Goal: Information Seeking & Learning: Compare options

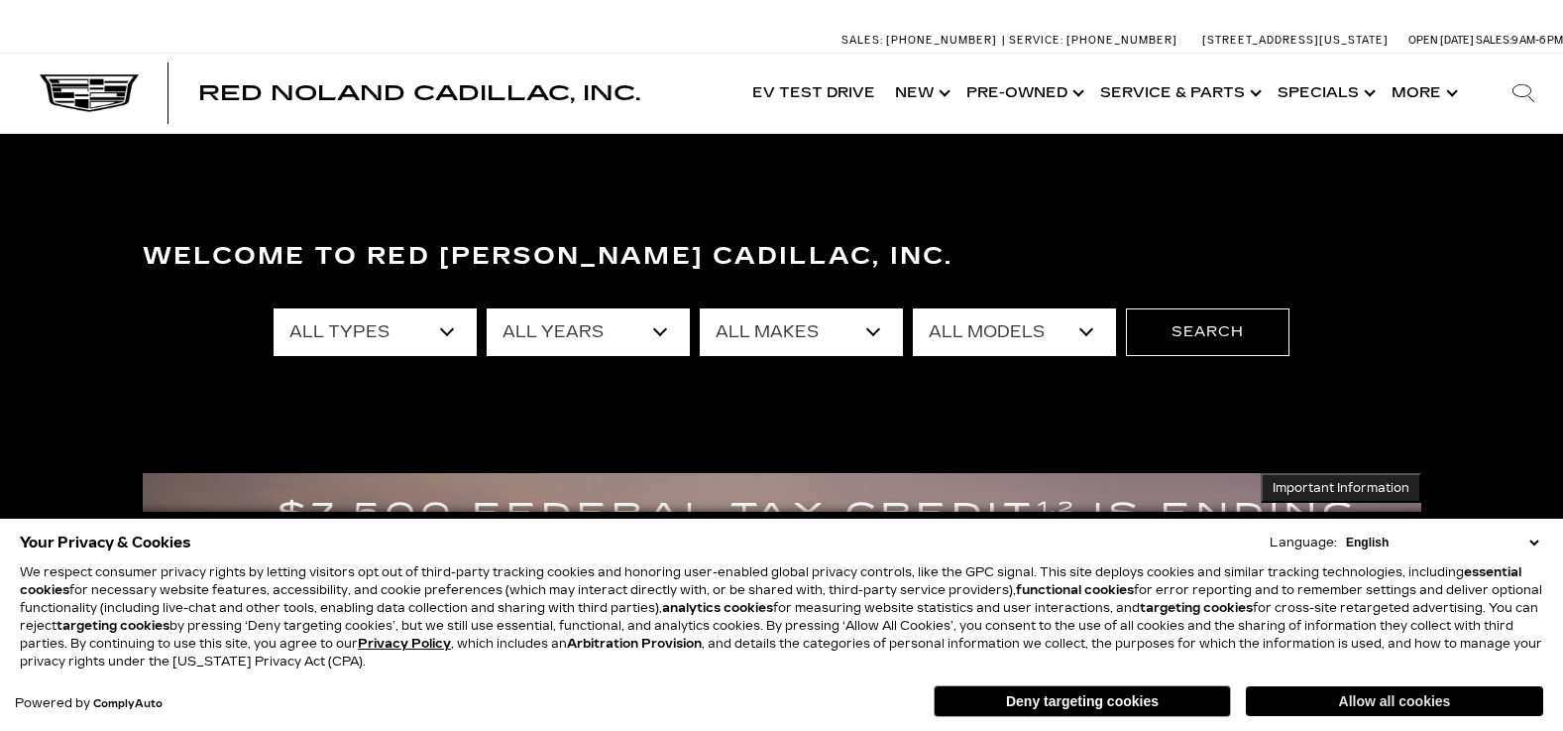
click at [1377, 703] on button "Allow all cookies" at bounding box center [1394, 701] width 297 height 30
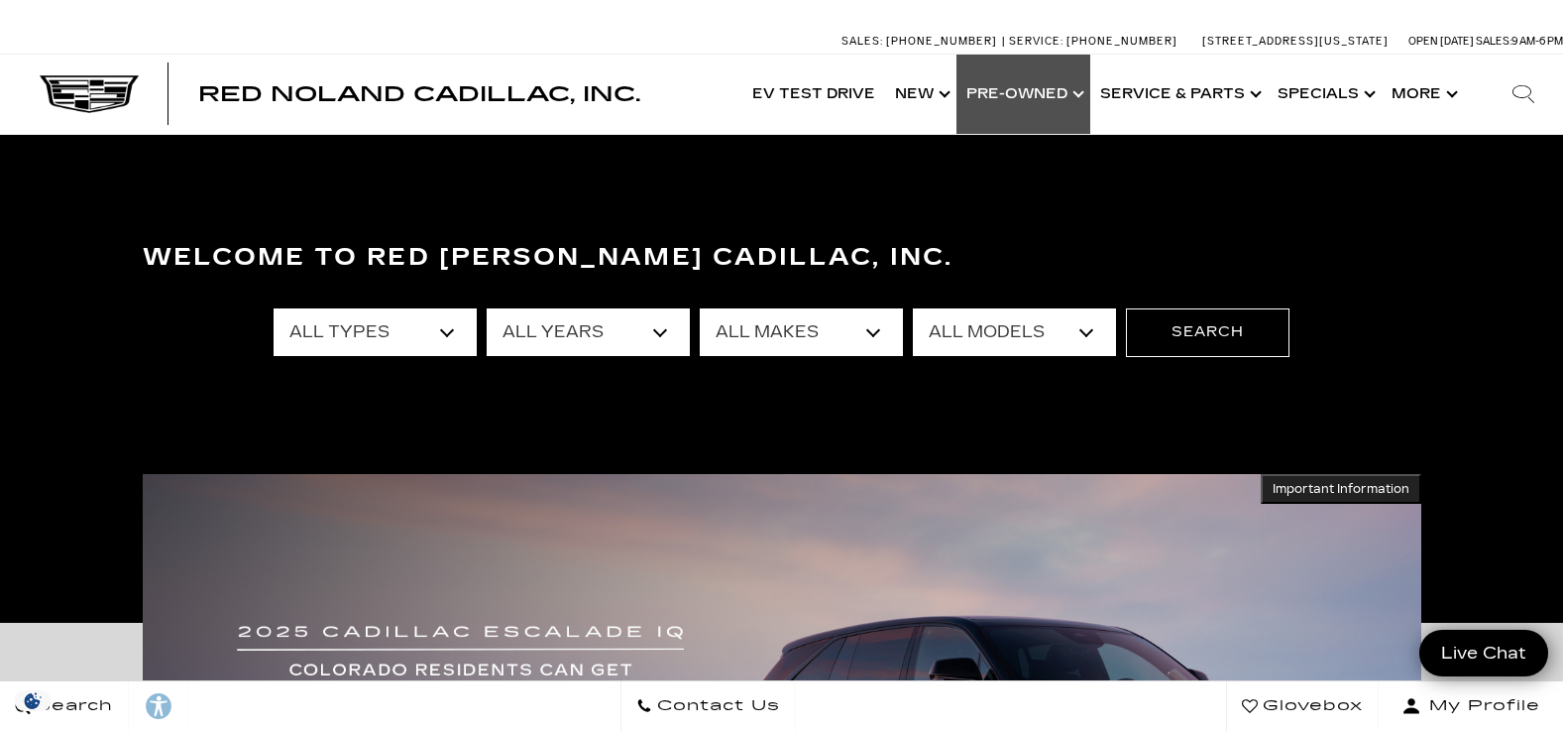
click at [1006, 97] on link "Show Pre-Owned" at bounding box center [1024, 94] width 134 height 79
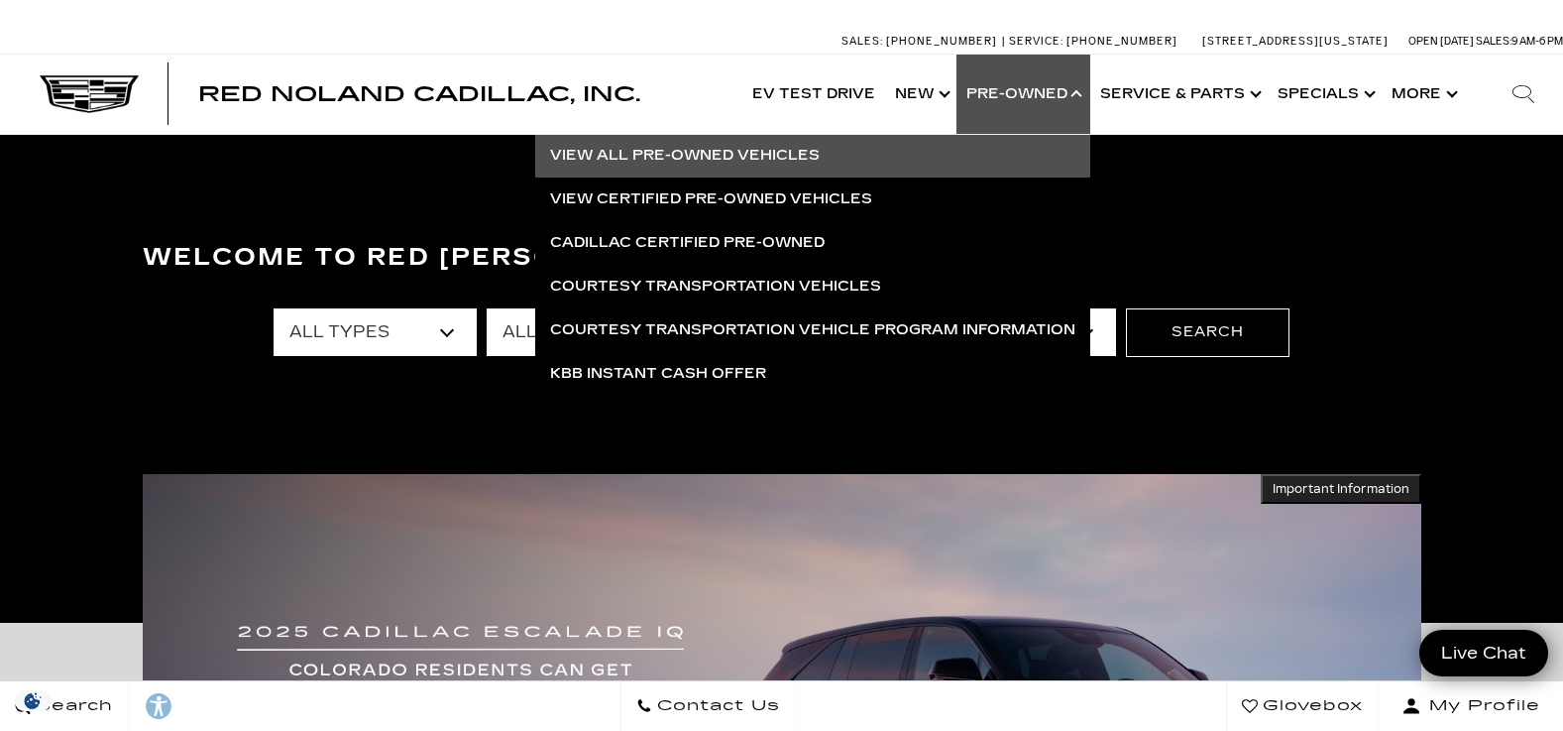
click at [667, 152] on link "View All Pre-Owned Vehicles" at bounding box center [812, 156] width 555 height 44
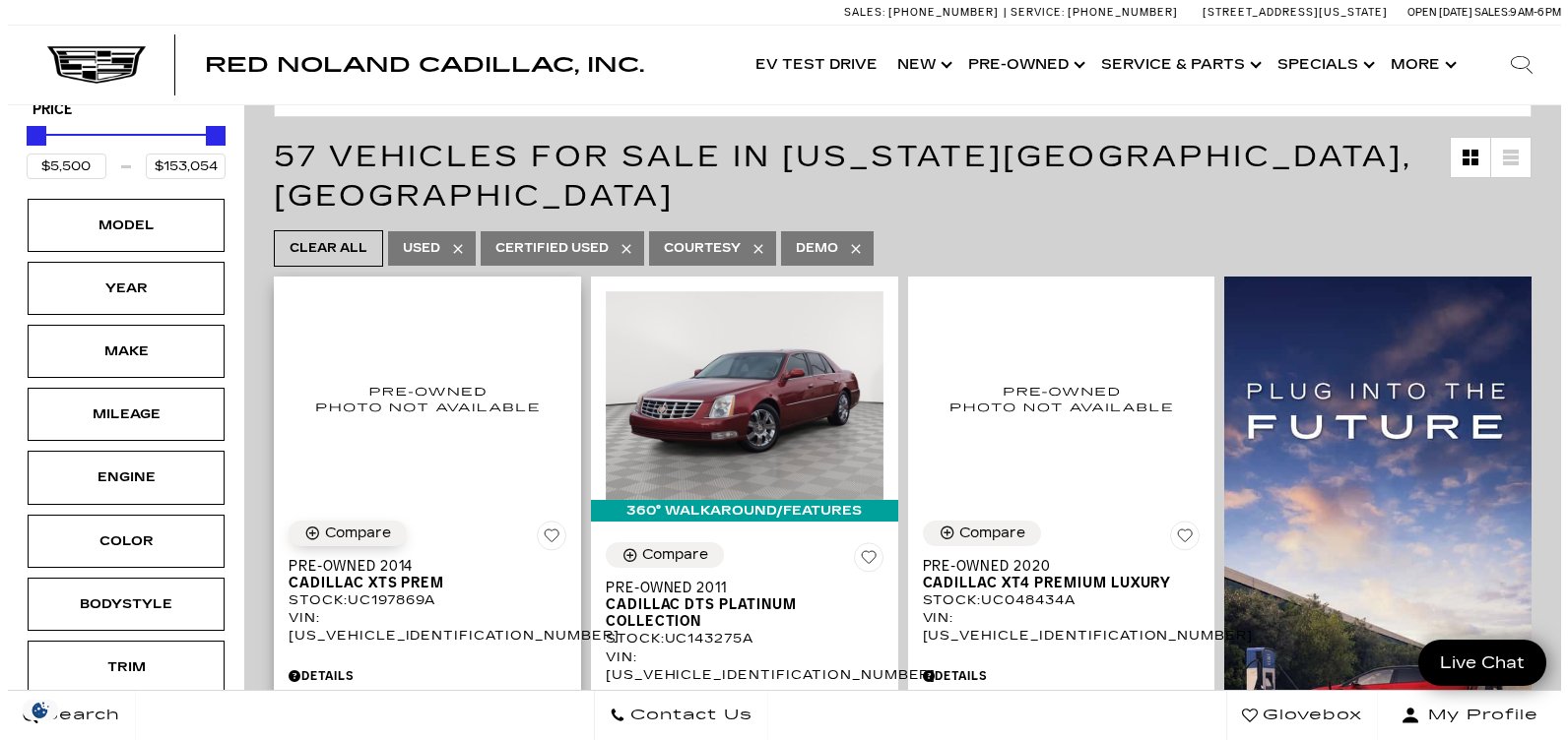
scroll to position [197, 0]
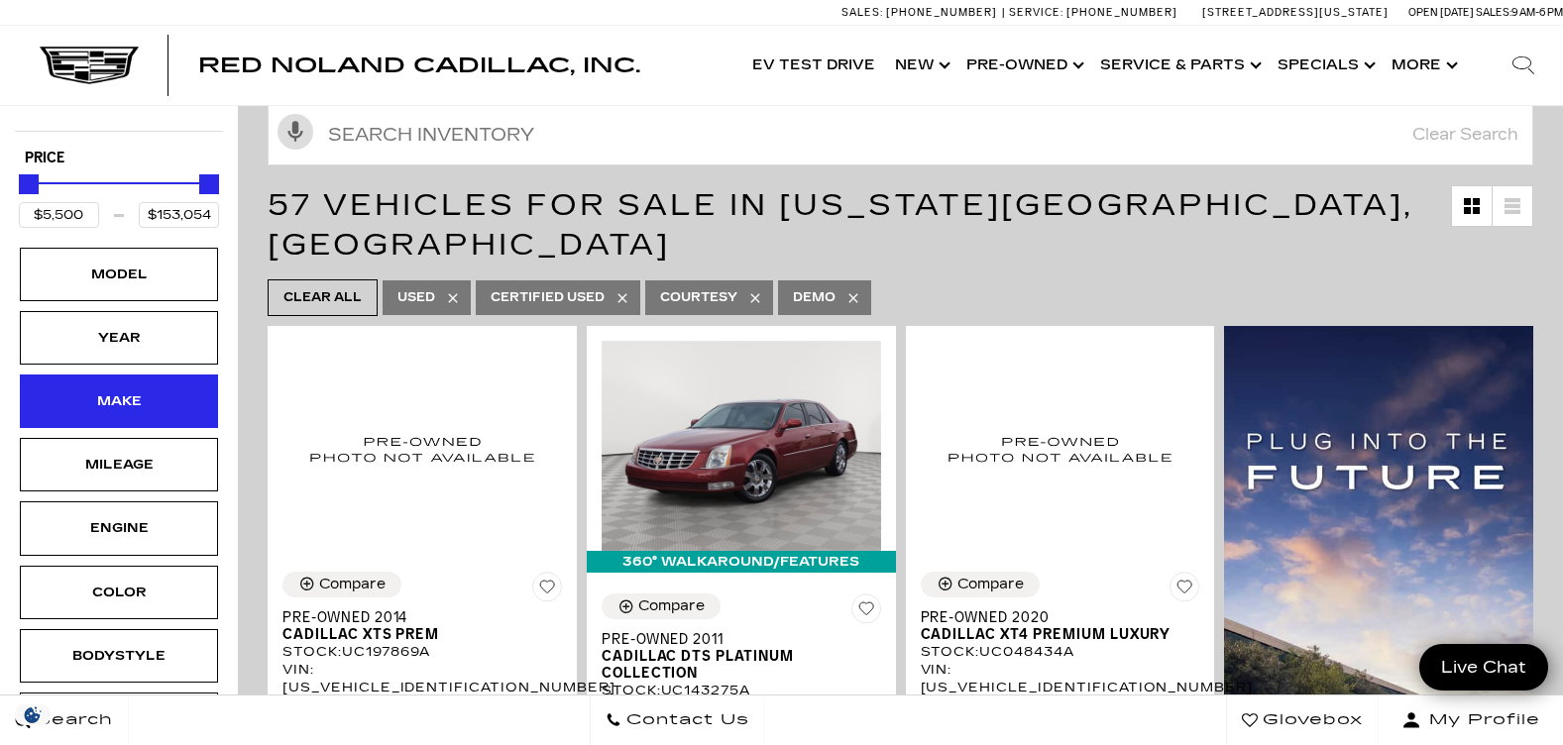
click at [147, 402] on div "Make" at bounding box center [118, 402] width 99 height 22
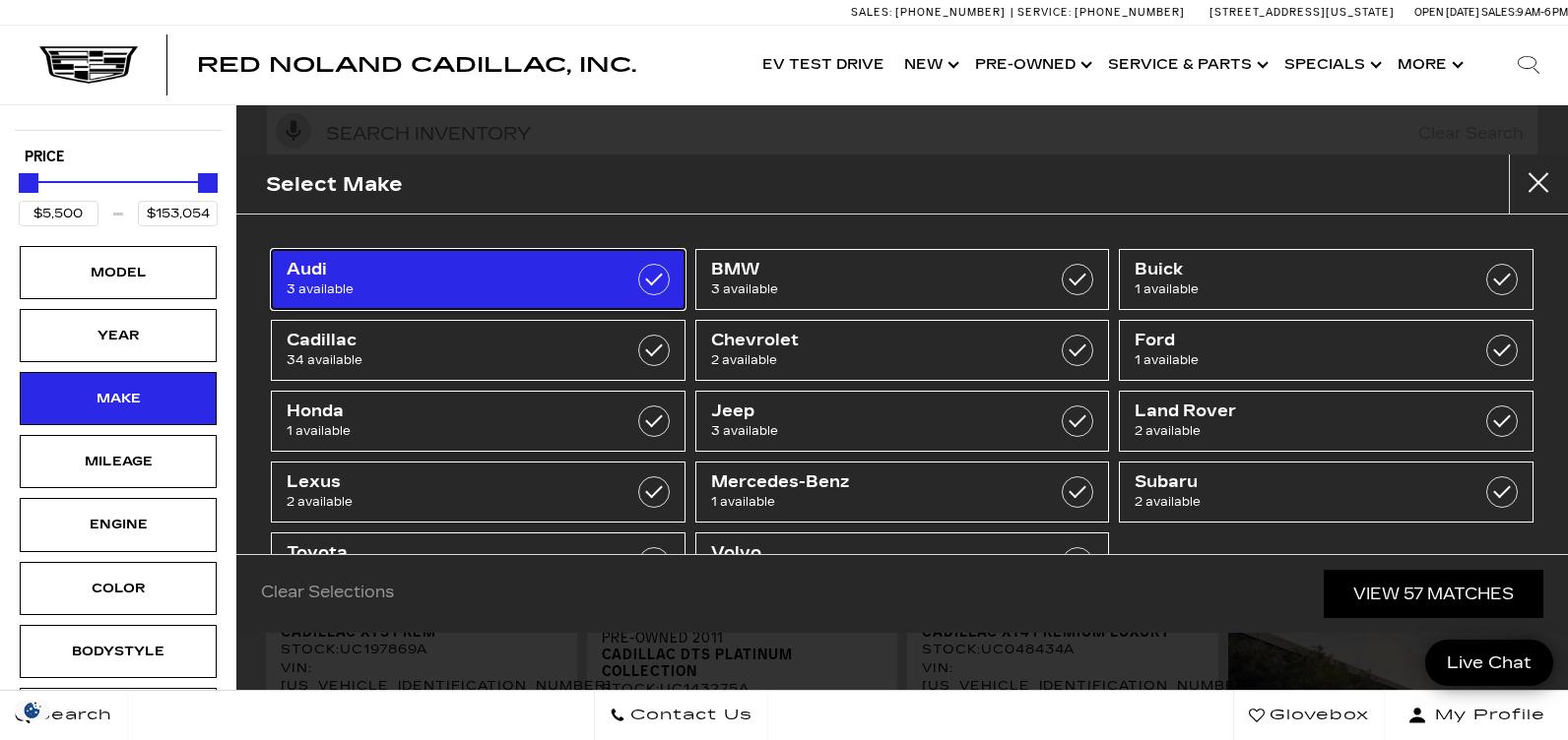
click at [643, 279] on label at bounding box center [654, 280] width 32 height 32
type input "$11,500"
type input "$61,500"
checkbox input "true"
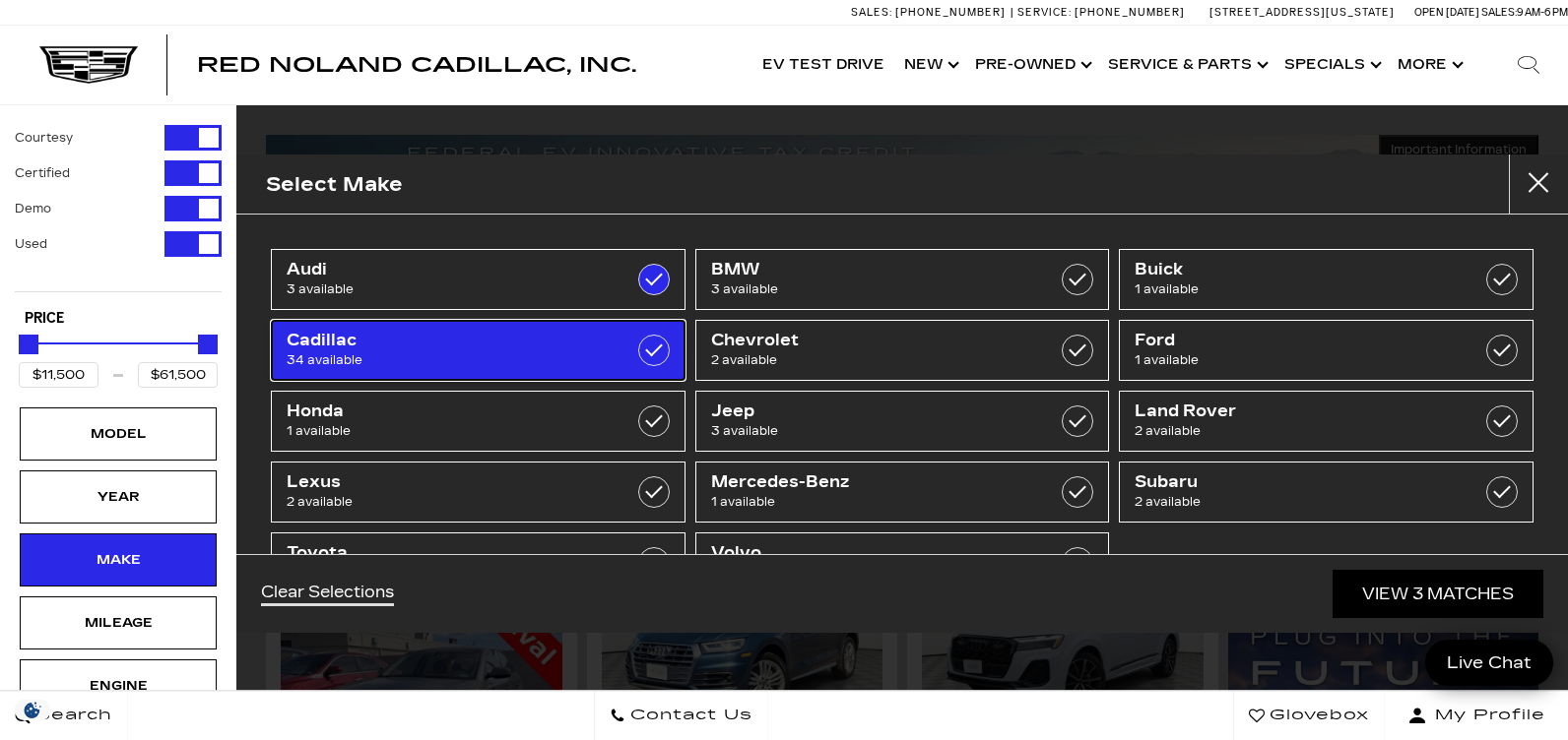
click at [643, 352] on label at bounding box center [654, 351] width 32 height 32
type input "$9,500"
type input "$153,054"
checkbox input "true"
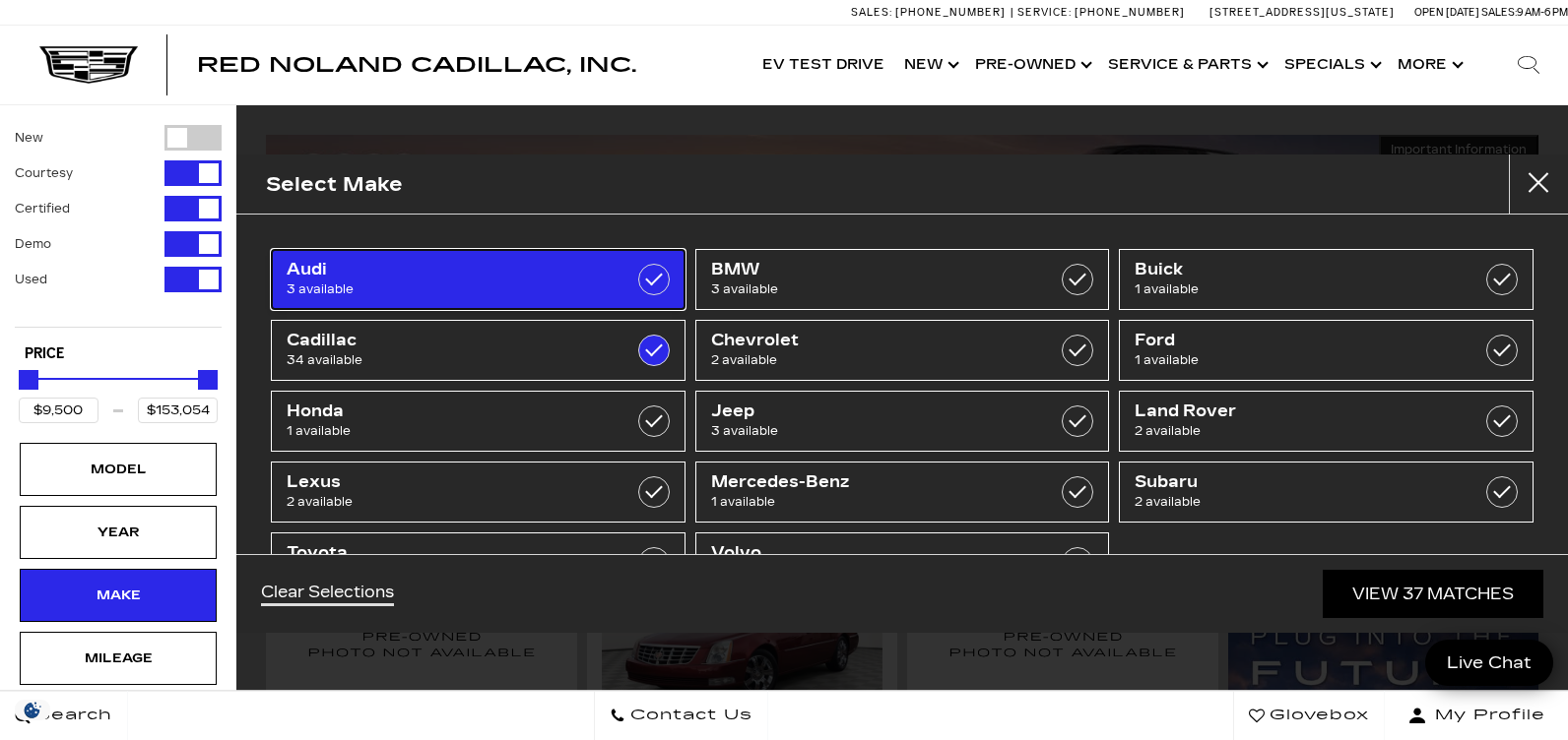
click at [654, 288] on label at bounding box center [654, 280] width 32 height 32
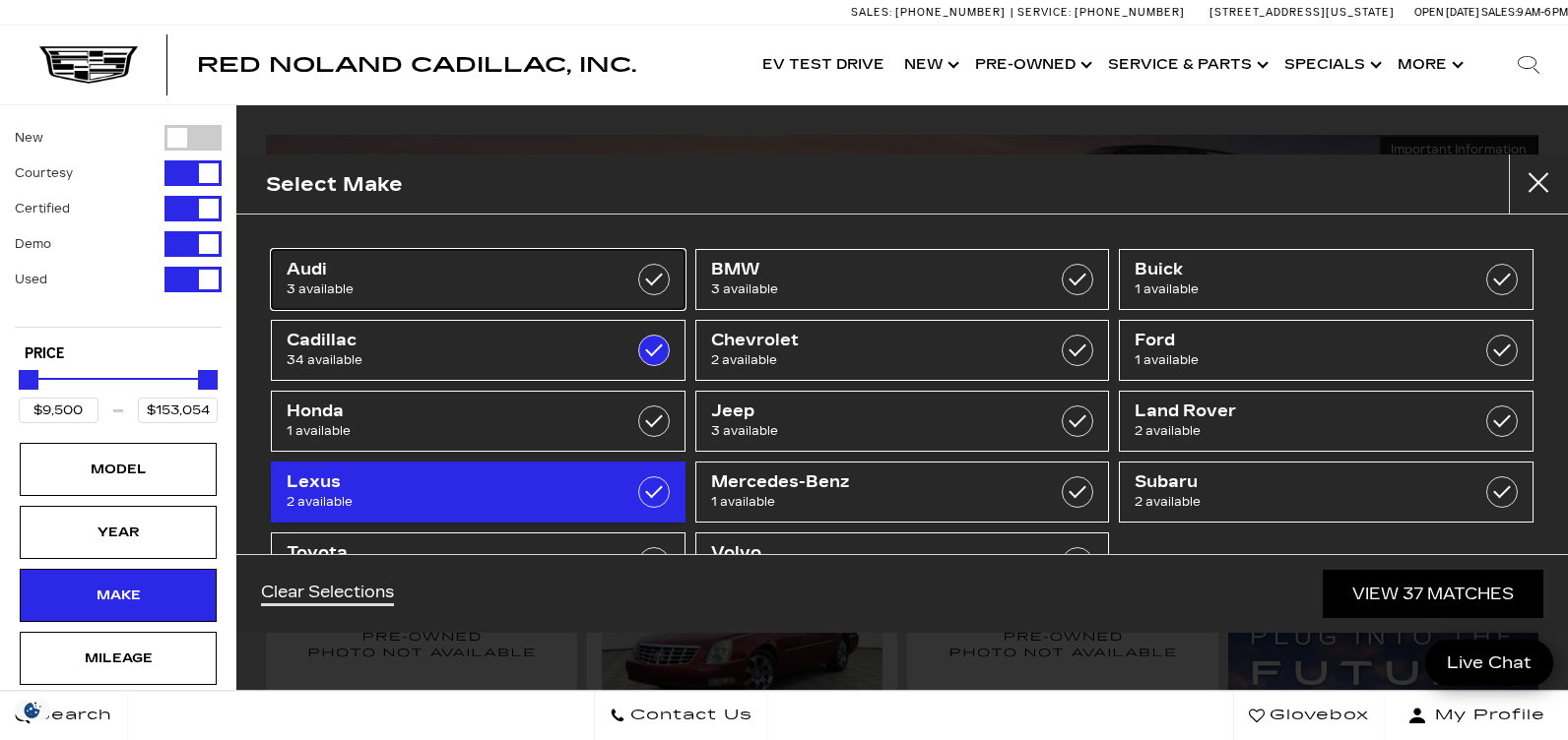
checkbox input "false"
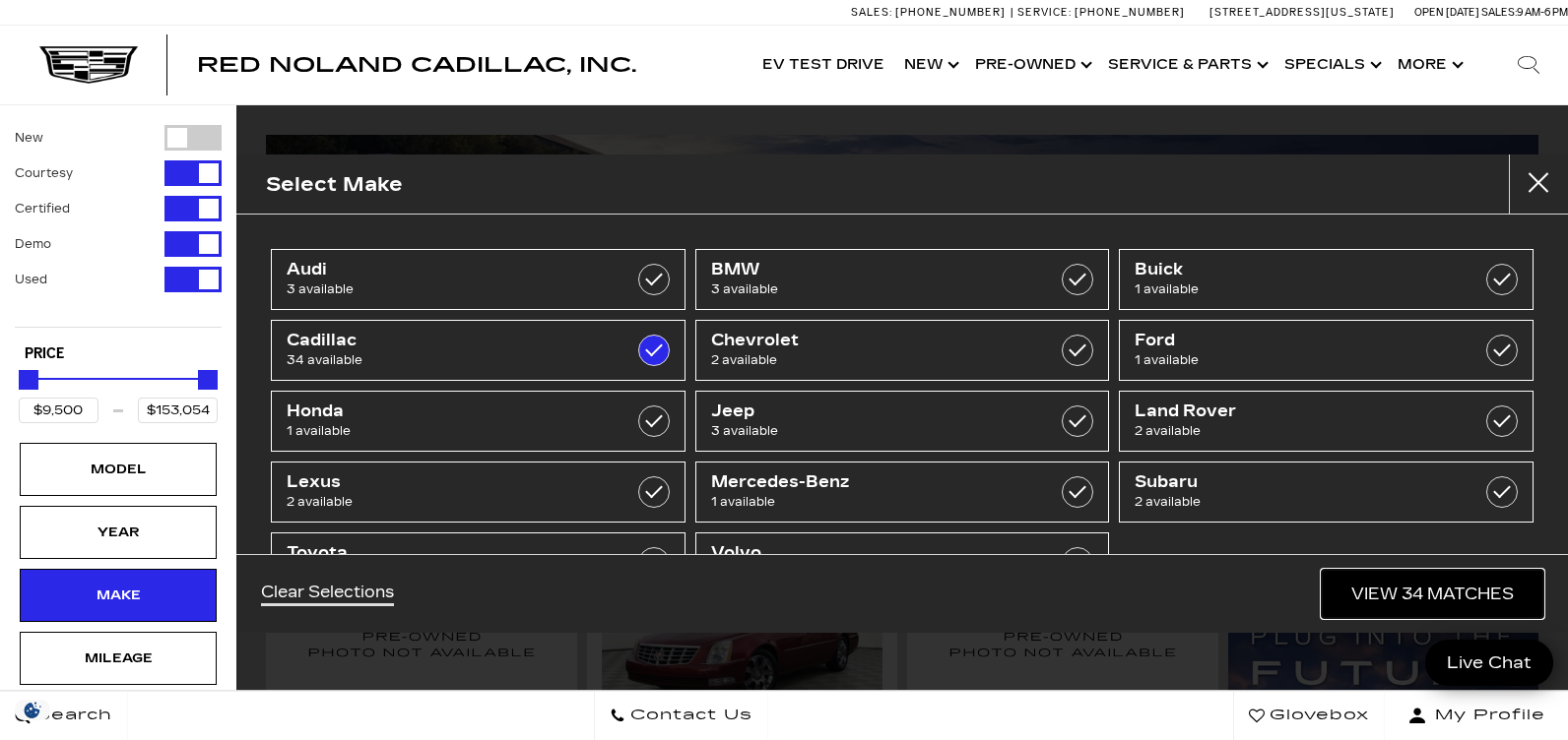
click at [1472, 593] on link "View 34 Matches" at bounding box center [1432, 594] width 222 height 49
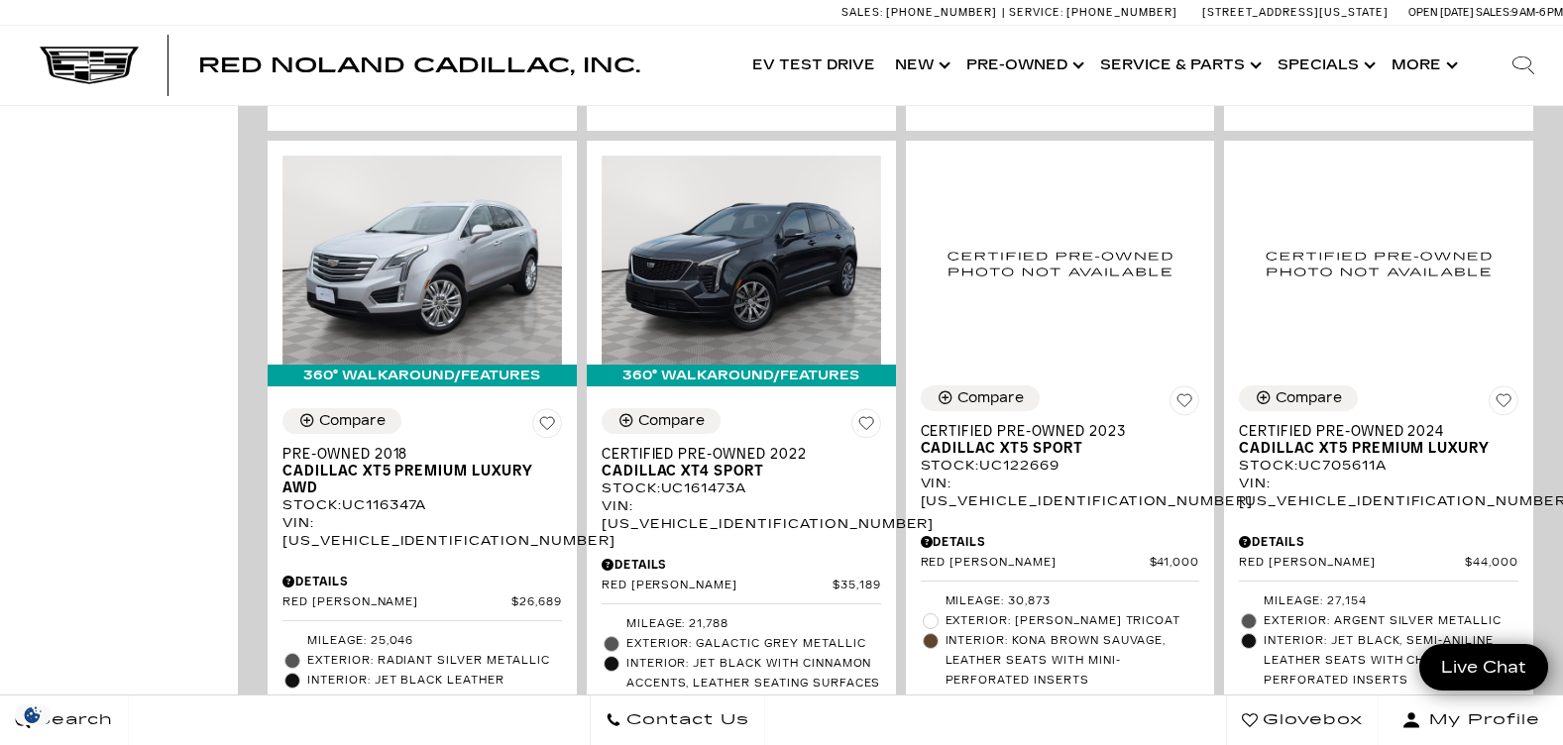
scroll to position [1189, 0]
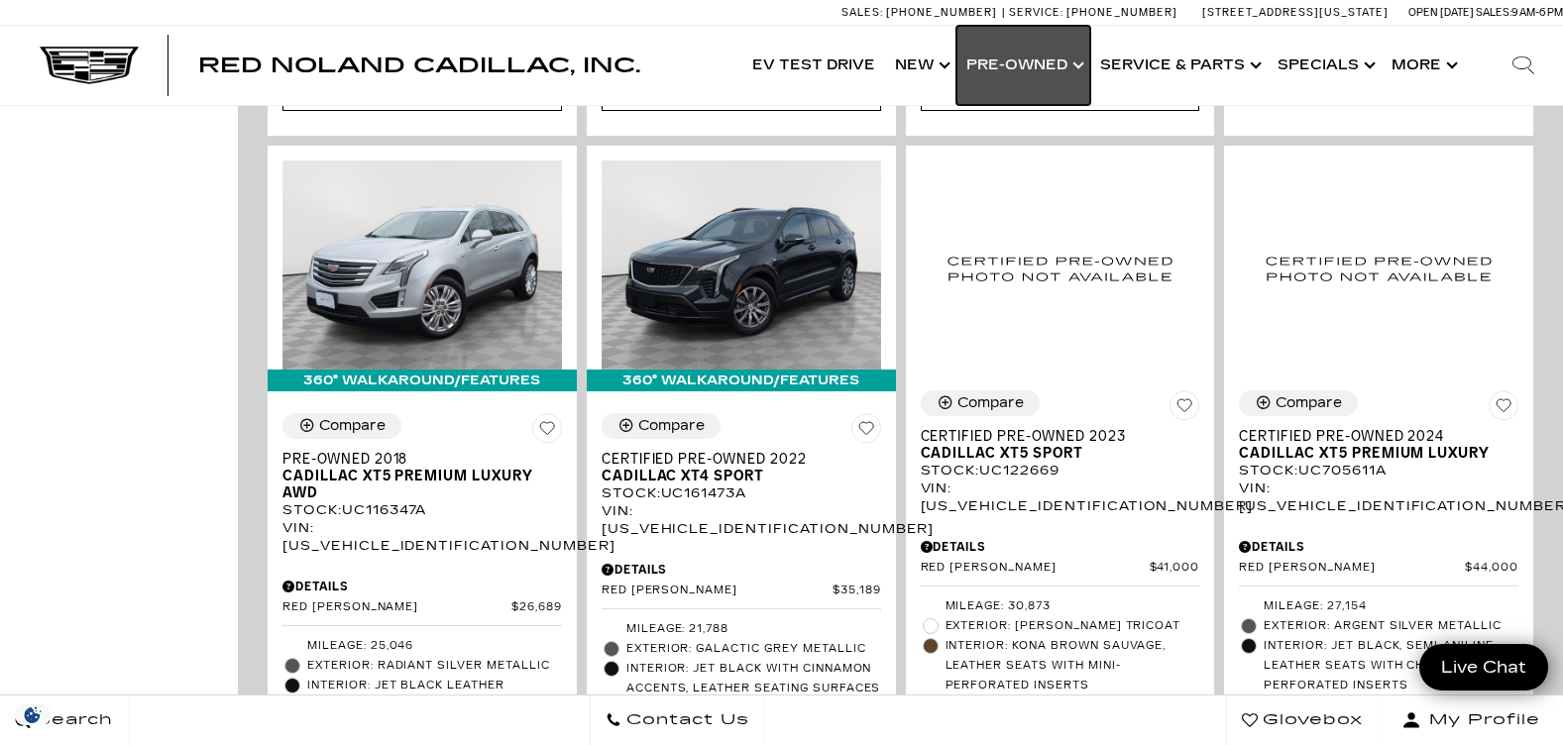
click at [1078, 60] on link "Show Pre-Owned" at bounding box center [1024, 65] width 134 height 79
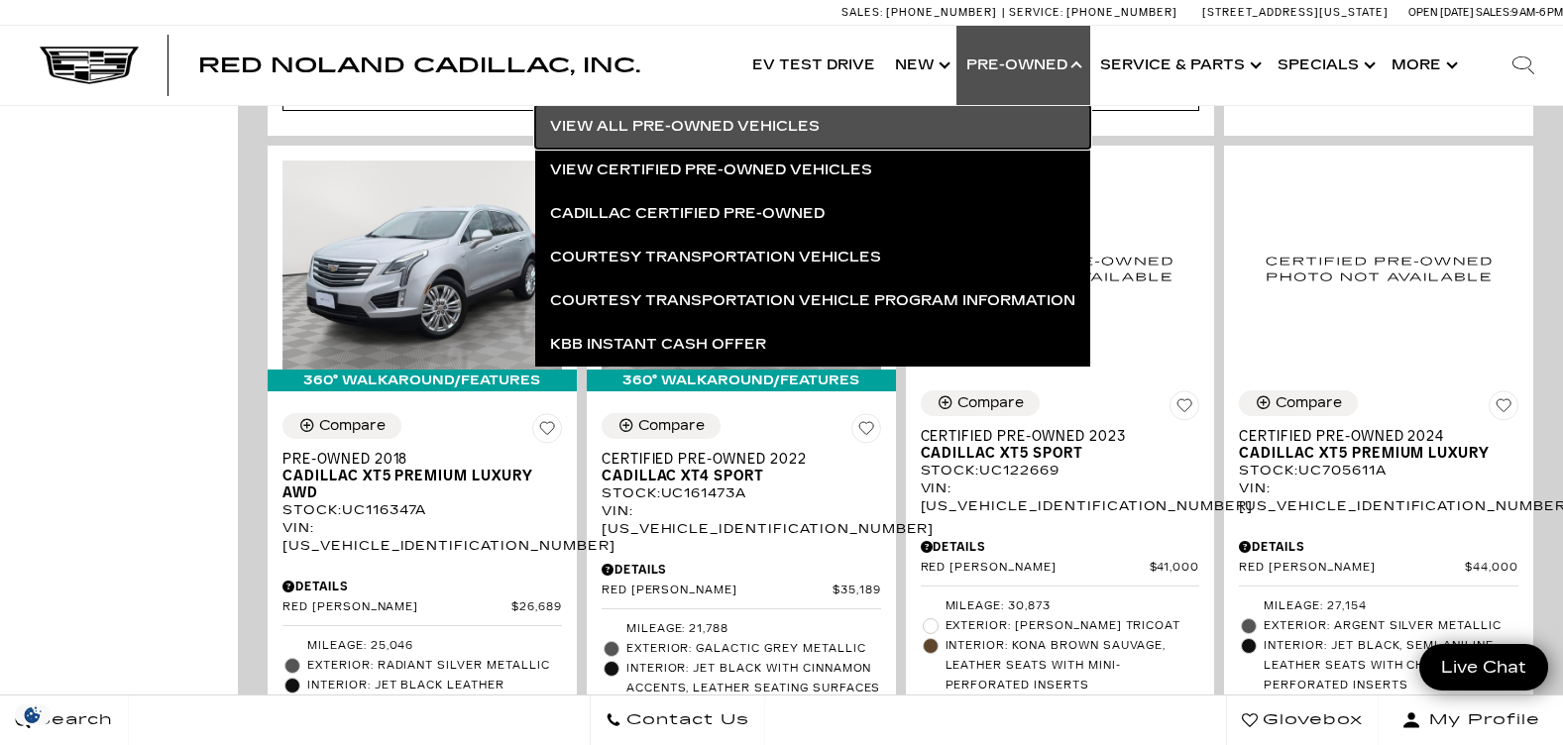
click at [590, 126] on link "View All Pre-Owned Vehicles" at bounding box center [812, 127] width 555 height 44
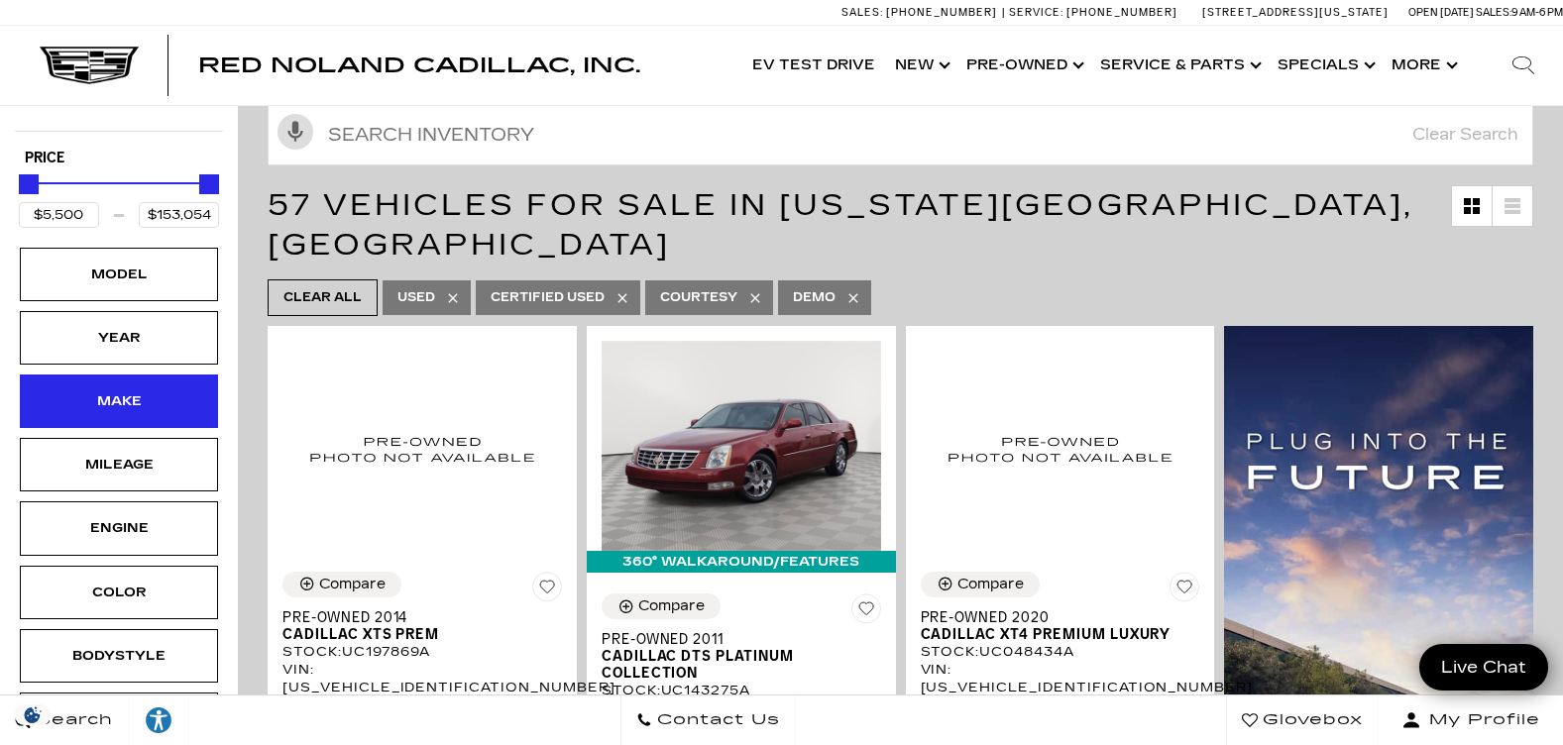
click at [162, 399] on div "Make" at bounding box center [118, 402] width 99 height 22
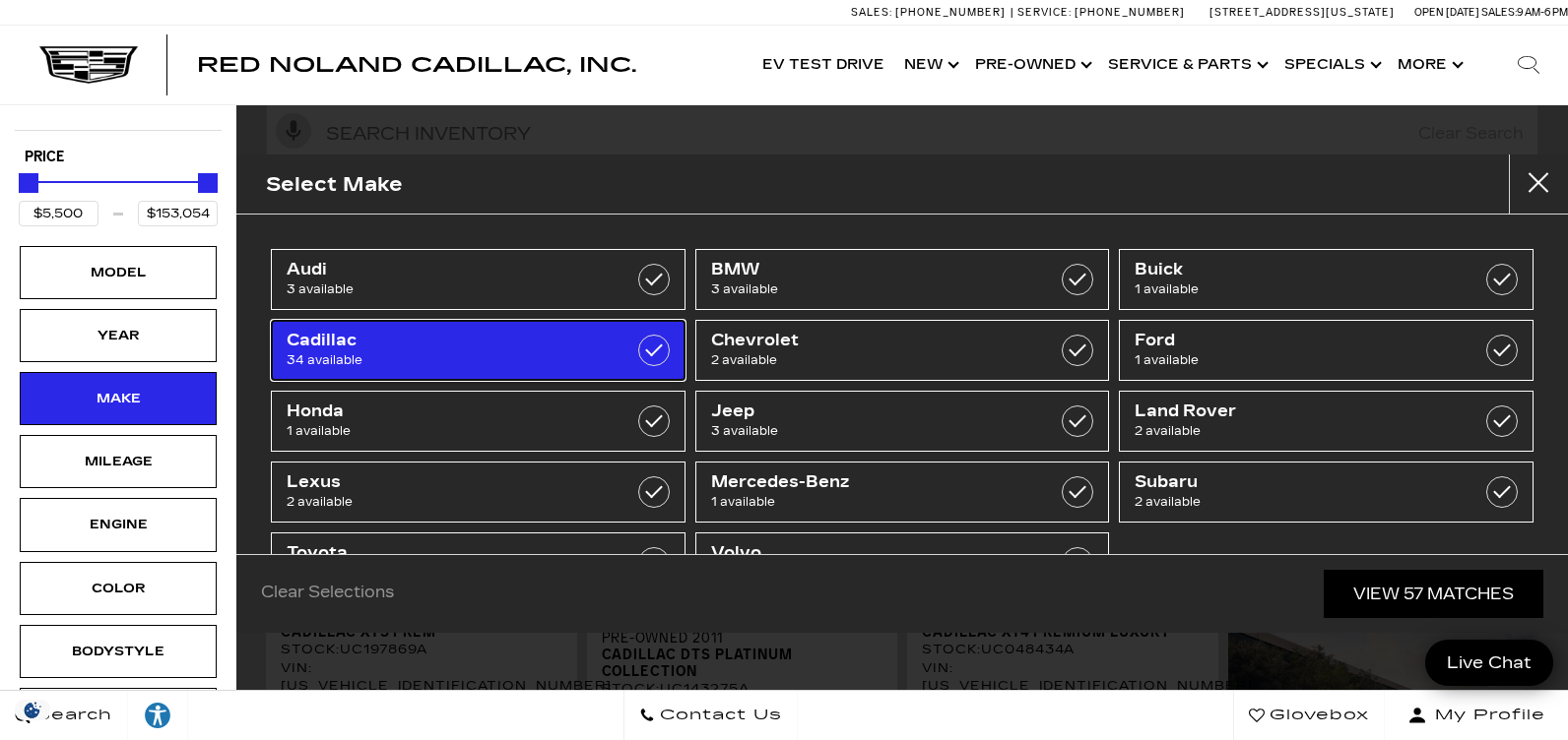
click at [321, 352] on span "34 available" at bounding box center [448, 361] width 325 height 20
type input "$9,500"
checkbox input "true"
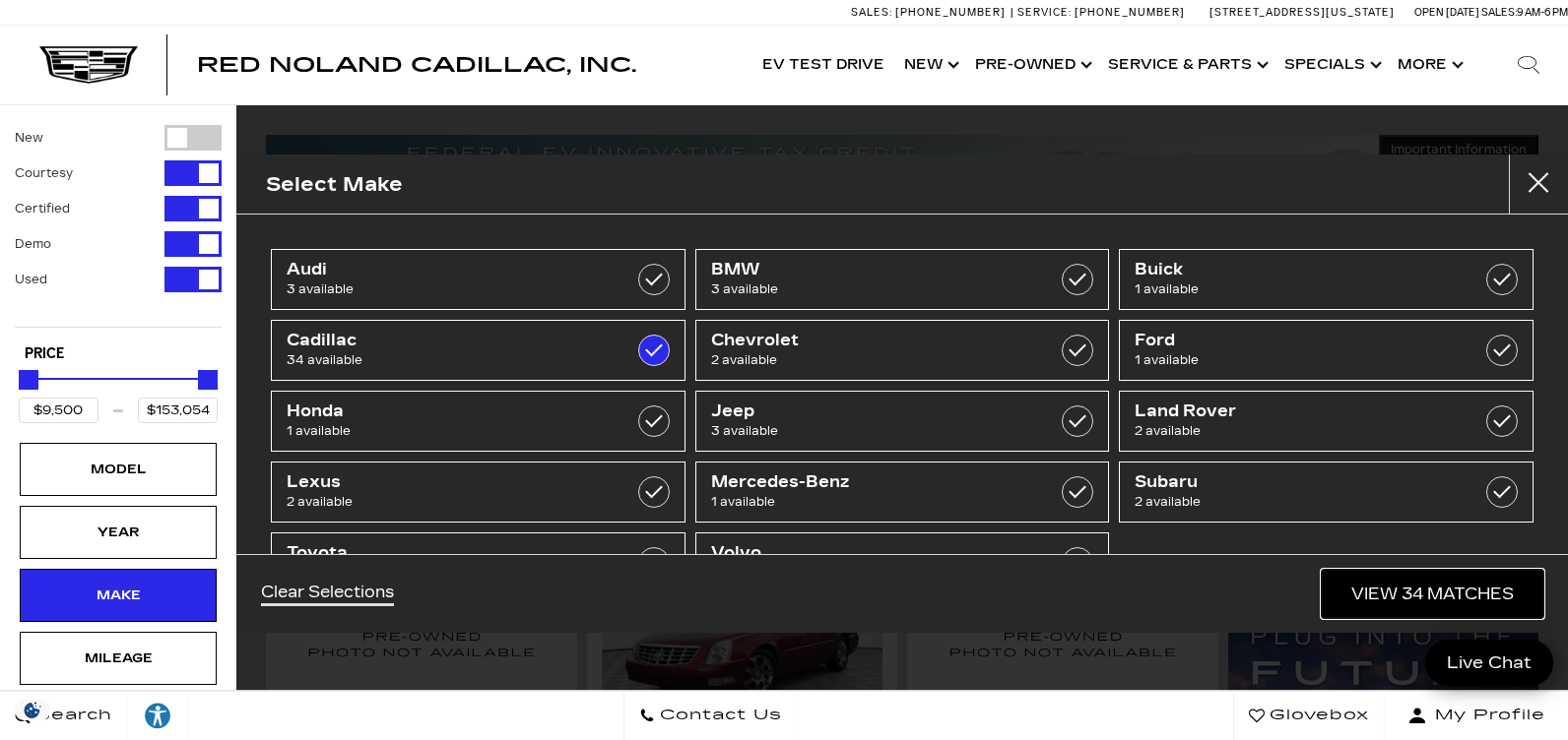
click at [1405, 587] on link "View 34 Matches" at bounding box center [1432, 594] width 222 height 49
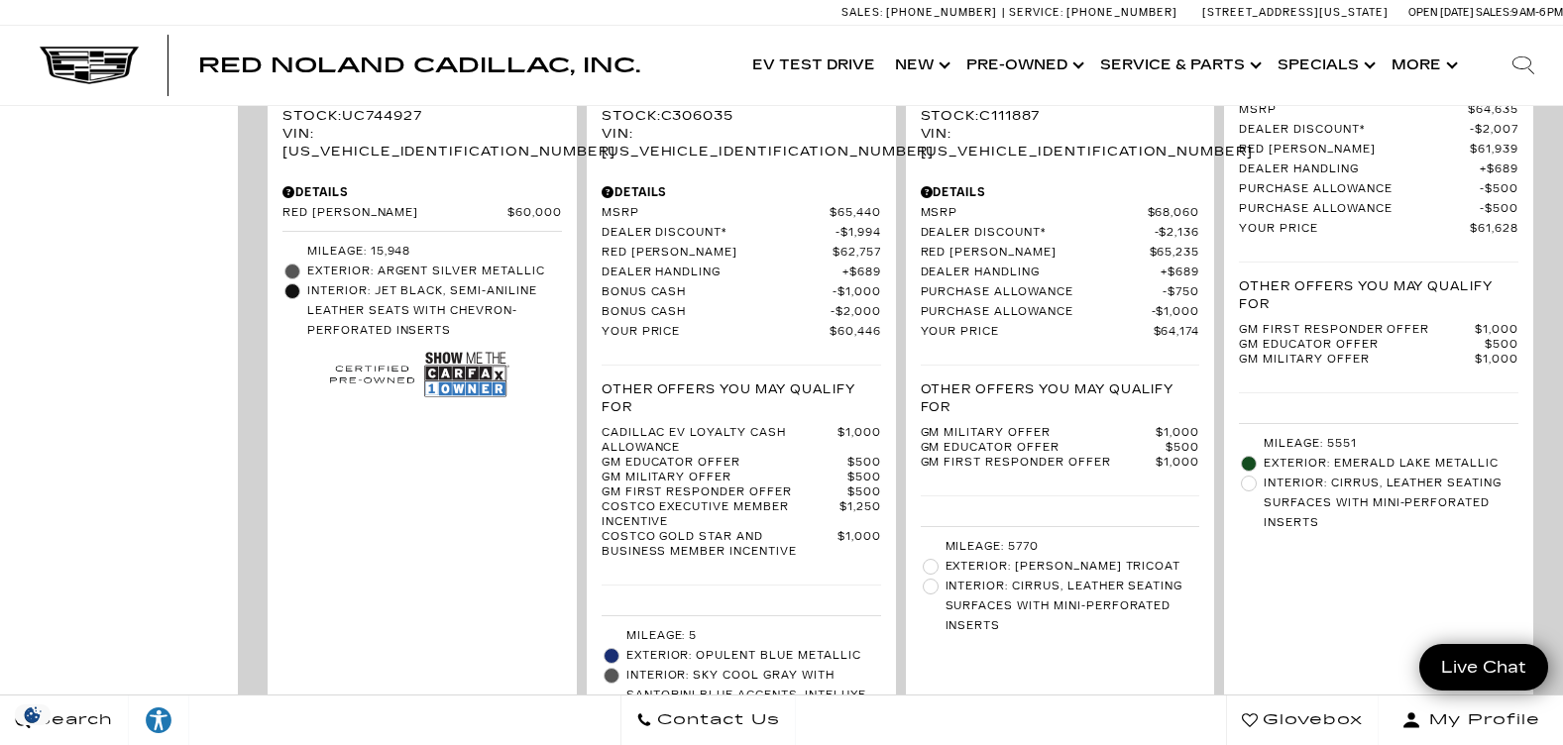
scroll to position [4856, 0]
